Goal: Navigation & Orientation: Find specific page/section

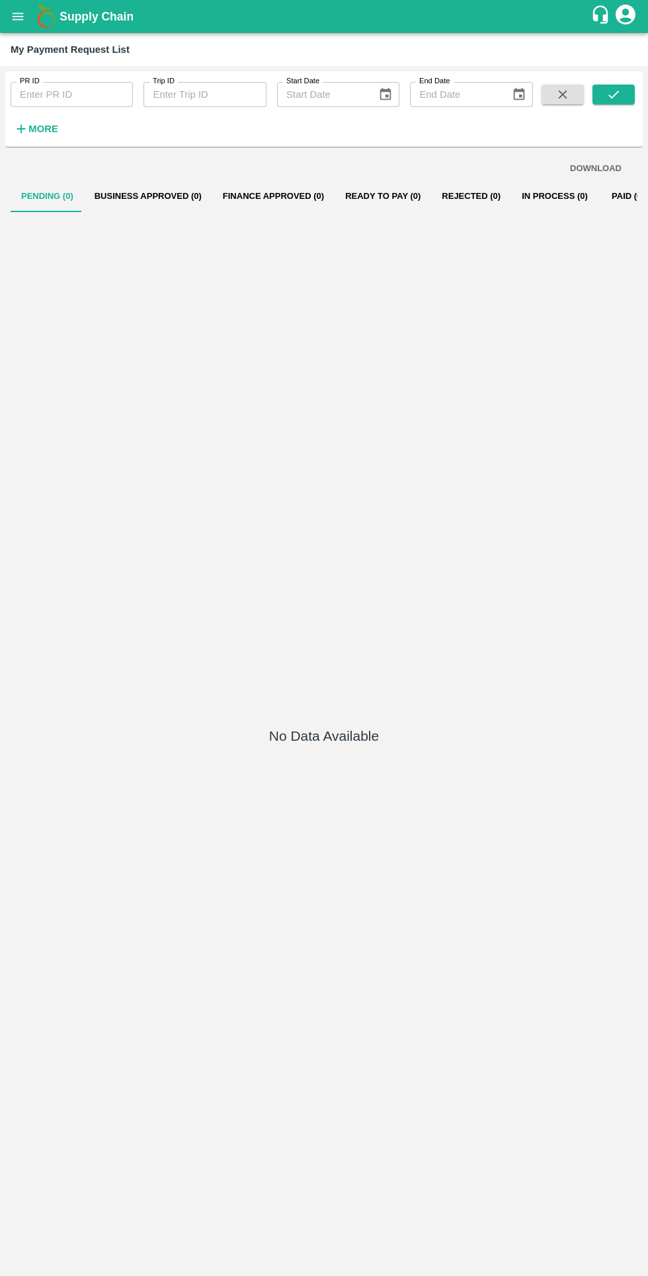
click at [24, 22] on icon "open drawer" at bounding box center [18, 16] width 15 height 15
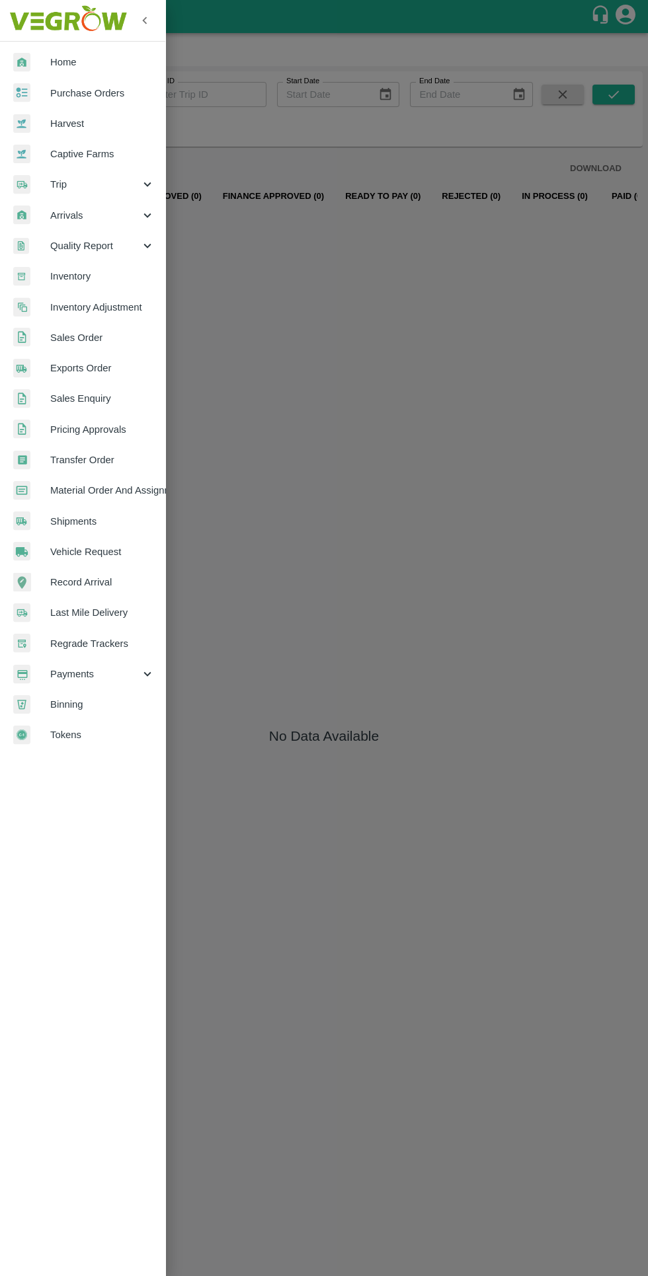
click at [51, 689] on div "Payments" at bounding box center [82, 674] width 165 height 30
click at [58, 712] on div at bounding box center [42, 704] width 37 height 19
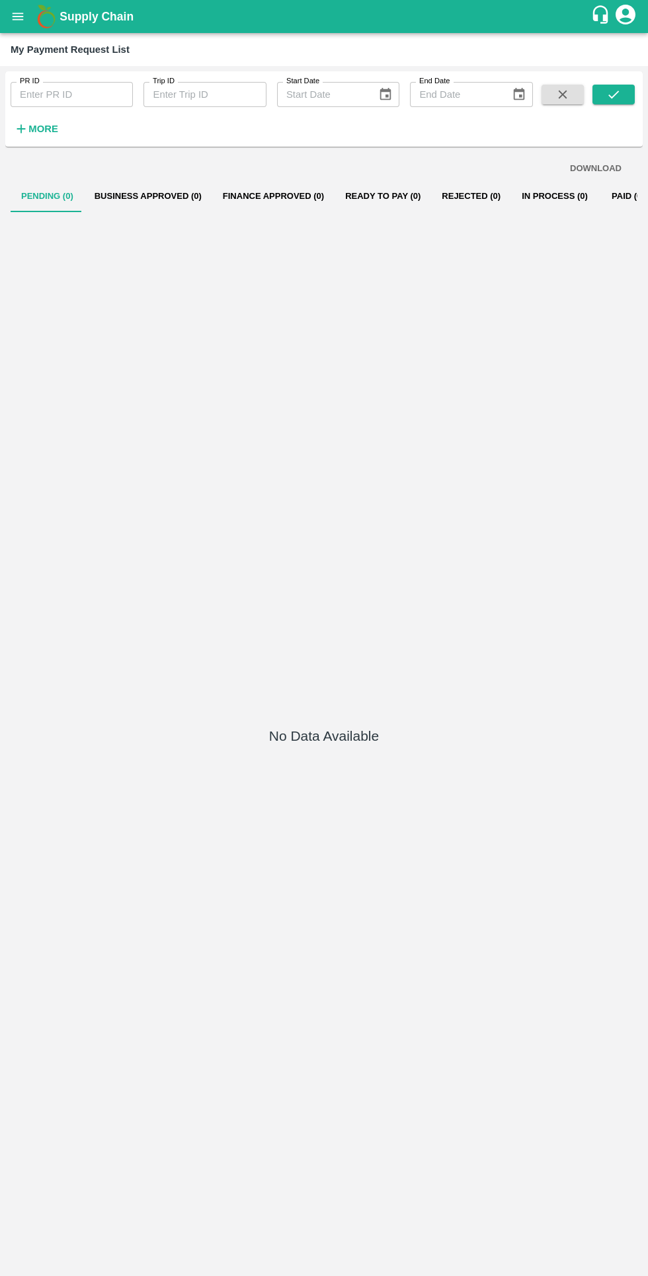
click at [18, 17] on icon "open drawer" at bounding box center [18, 16] width 11 height 7
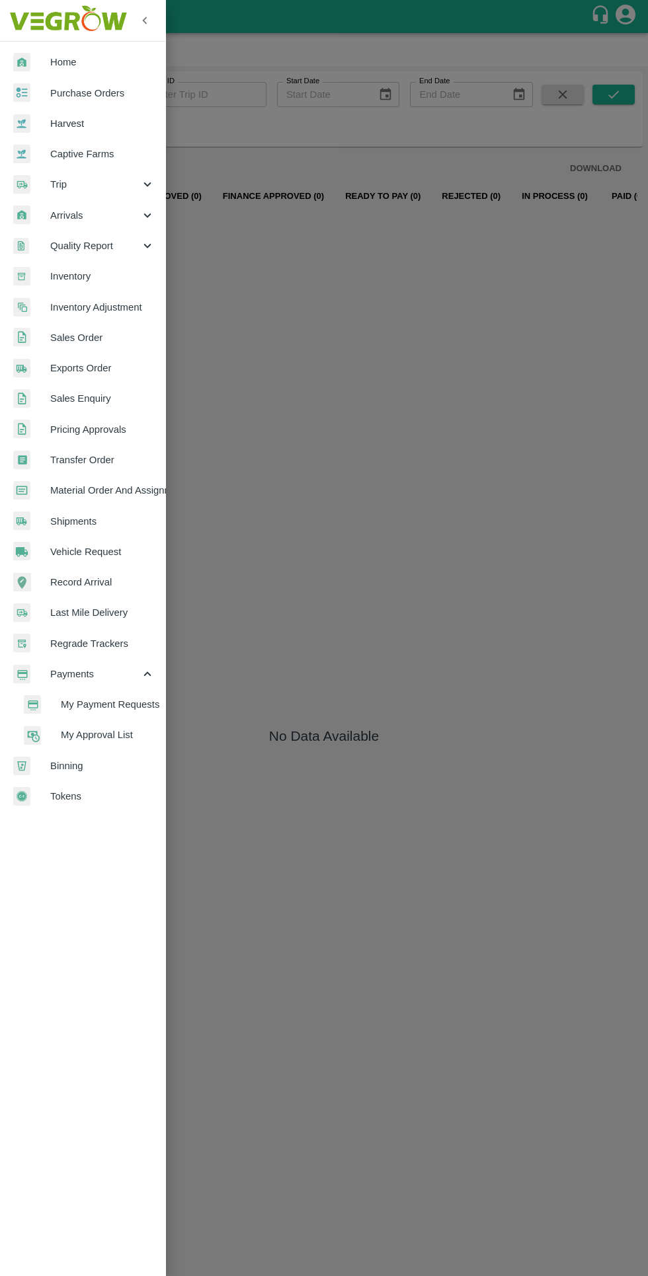
click at [85, 705] on span "My Payment Requests" at bounding box center [108, 704] width 94 height 15
